Goal: Browse casually: Explore the website without a specific task or goal

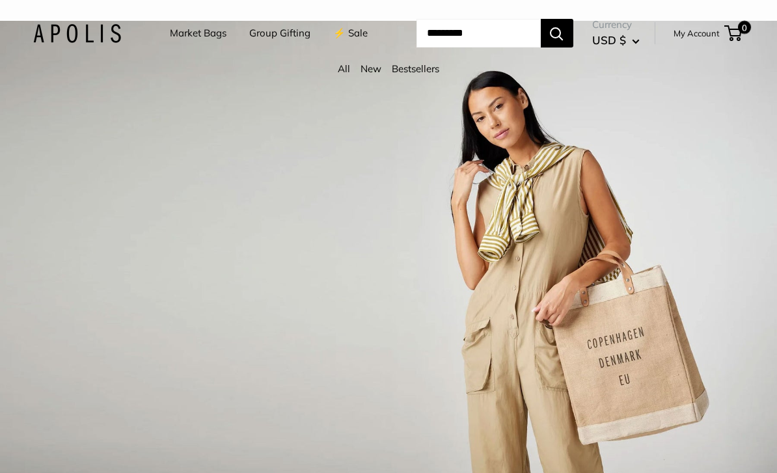
click at [366, 75] on link "New" at bounding box center [370, 68] width 21 height 12
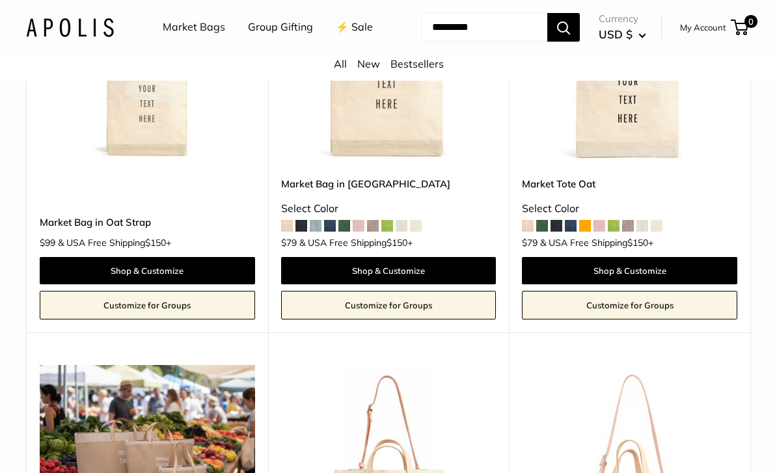
scroll to position [742, 0]
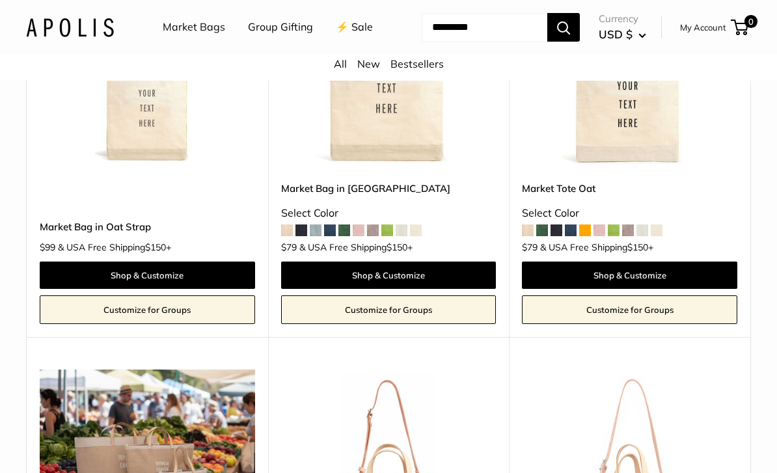
click at [124, 168] on img at bounding box center [147, 60] width 215 height 215
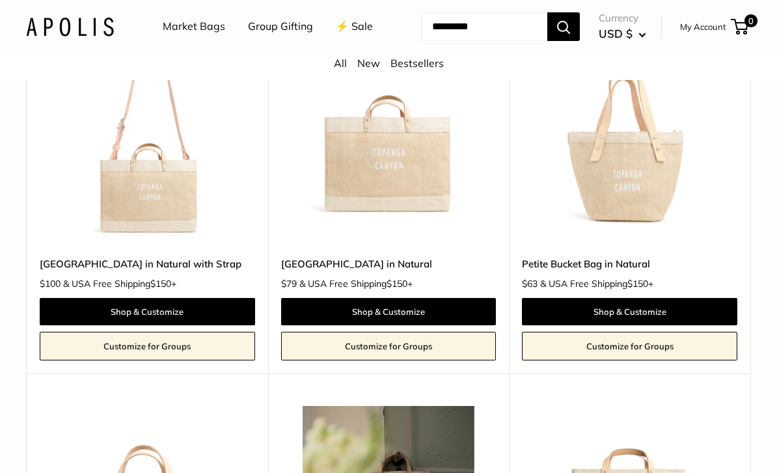
scroll to position [1461, 0]
click at [74, 271] on link "[GEOGRAPHIC_DATA] in Natural with Strap" at bounding box center [147, 263] width 215 height 15
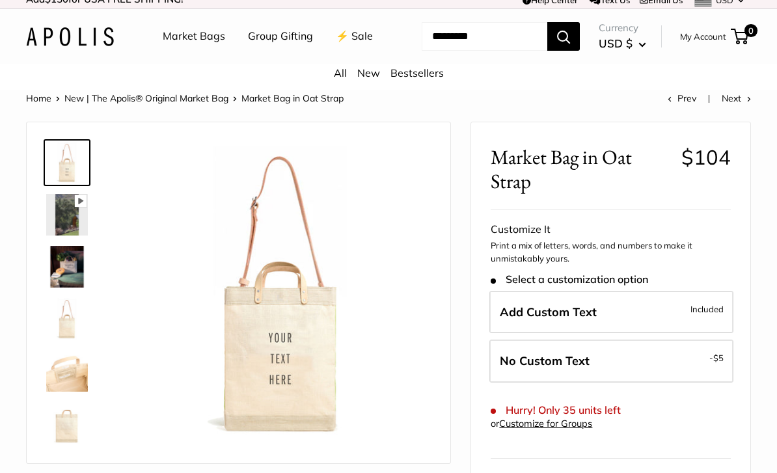
click at [61, 236] on img at bounding box center [67, 215] width 42 height 42
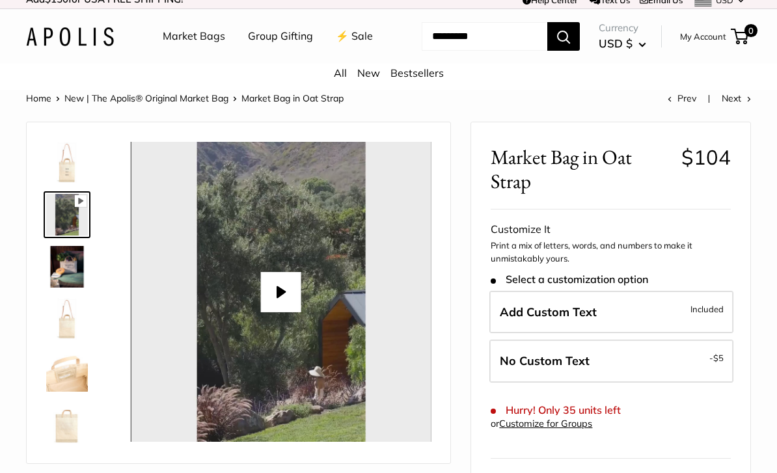
click at [62, 288] on img at bounding box center [67, 267] width 42 height 42
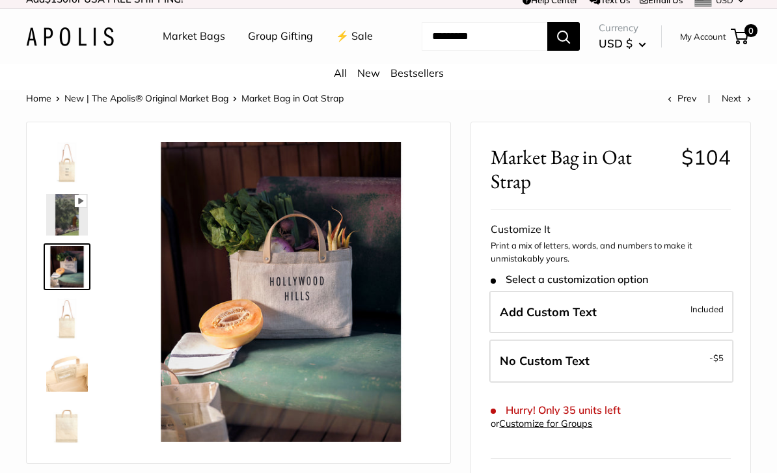
click at [57, 340] on img at bounding box center [67, 319] width 42 height 42
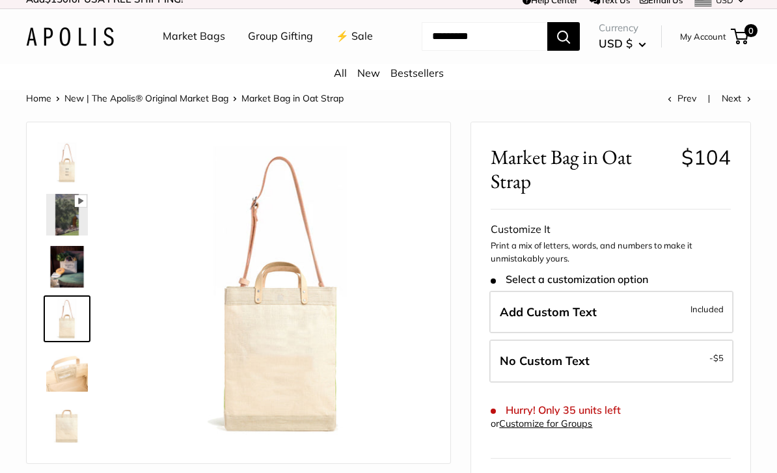
click at [64, 392] on img at bounding box center [67, 371] width 42 height 42
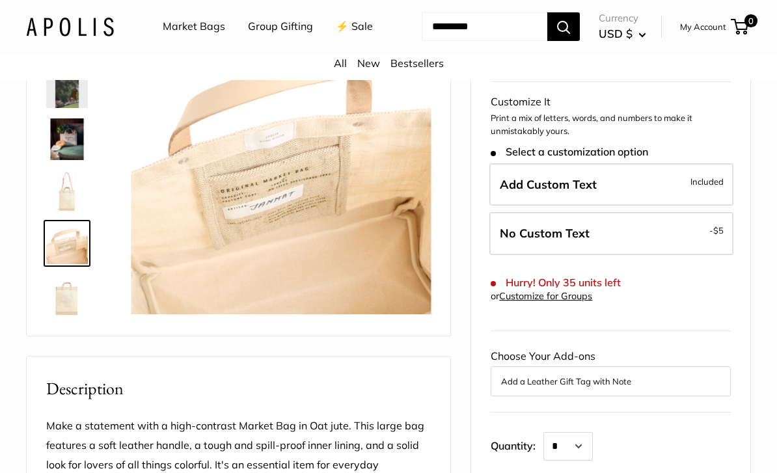
click at [54, 317] on img at bounding box center [67, 296] width 42 height 42
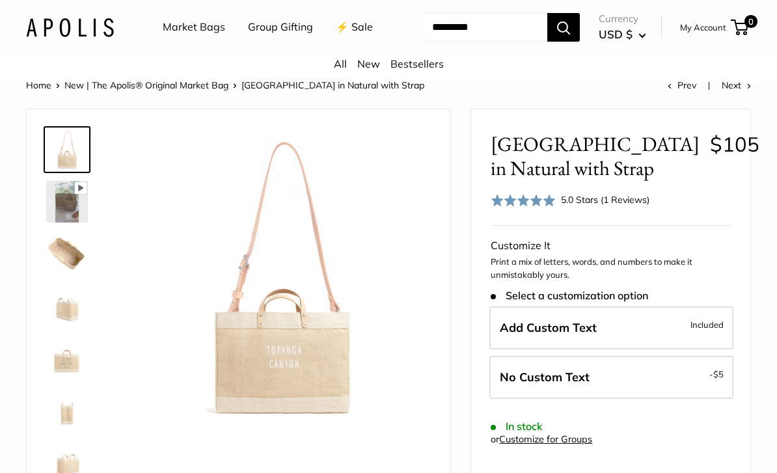
scroll to position [22, 0]
click at [59, 275] on img at bounding box center [67, 255] width 42 height 42
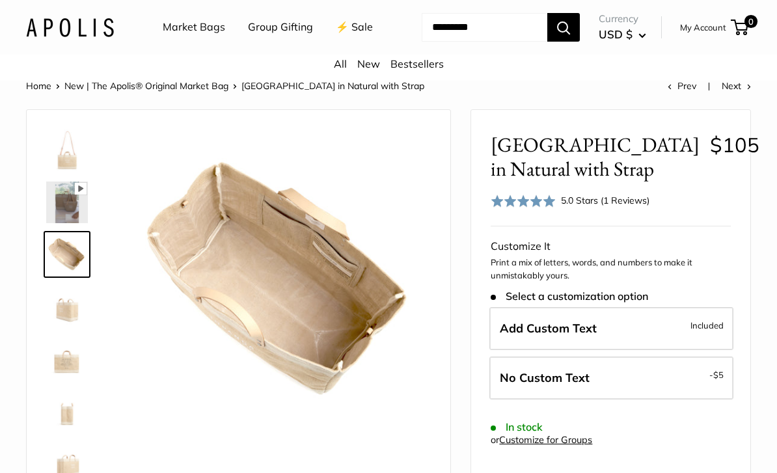
click at [63, 327] on img at bounding box center [67, 307] width 42 height 42
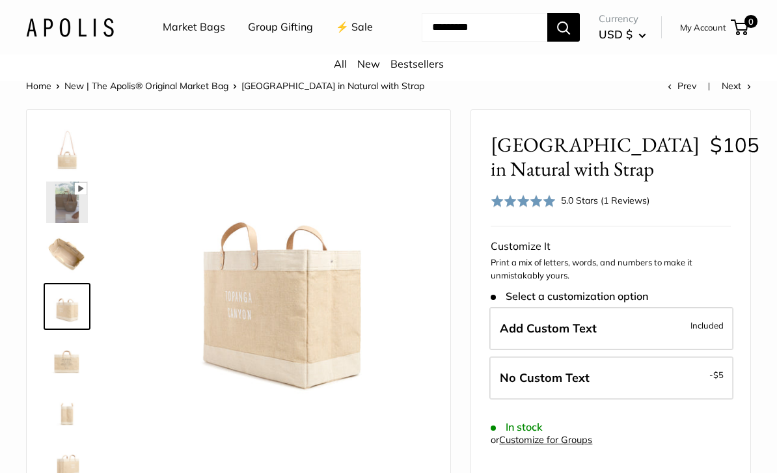
click at [60, 379] on img at bounding box center [67, 359] width 42 height 42
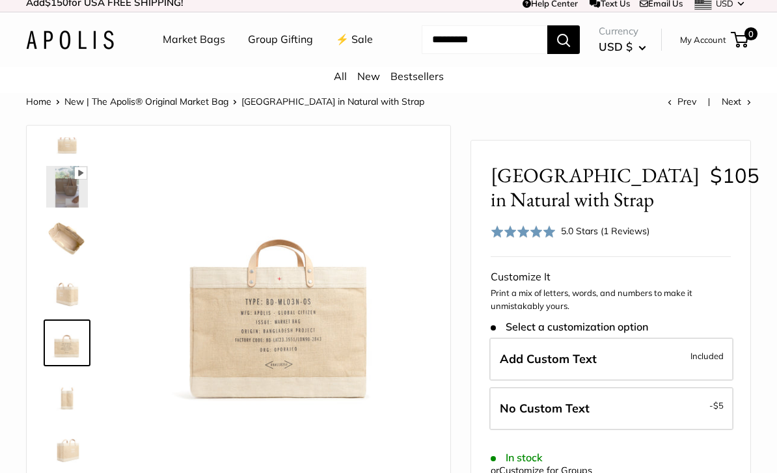
scroll to position [0, 0]
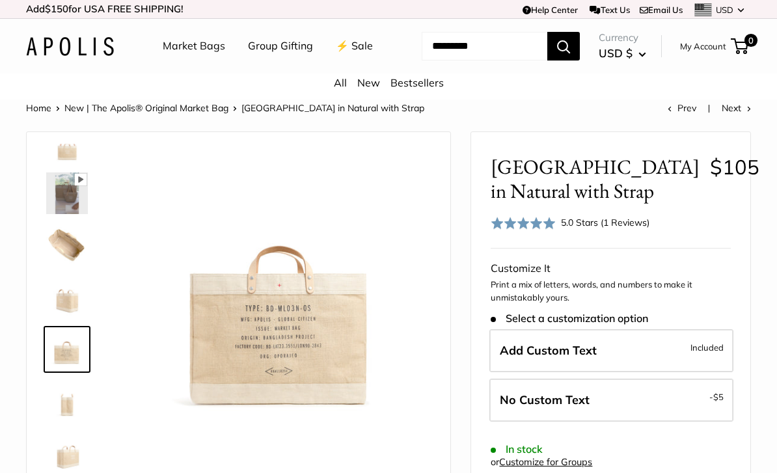
click at [74, 56] on img at bounding box center [70, 46] width 88 height 19
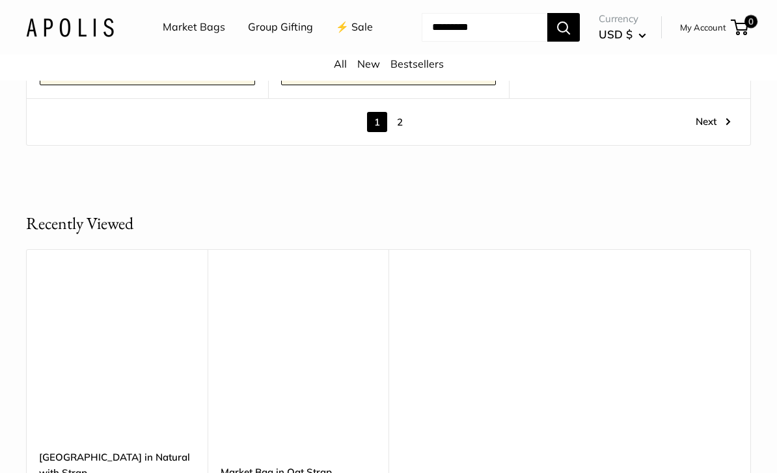
scroll to position [6696, 0]
